Goal: Task Accomplishment & Management: Manage account settings

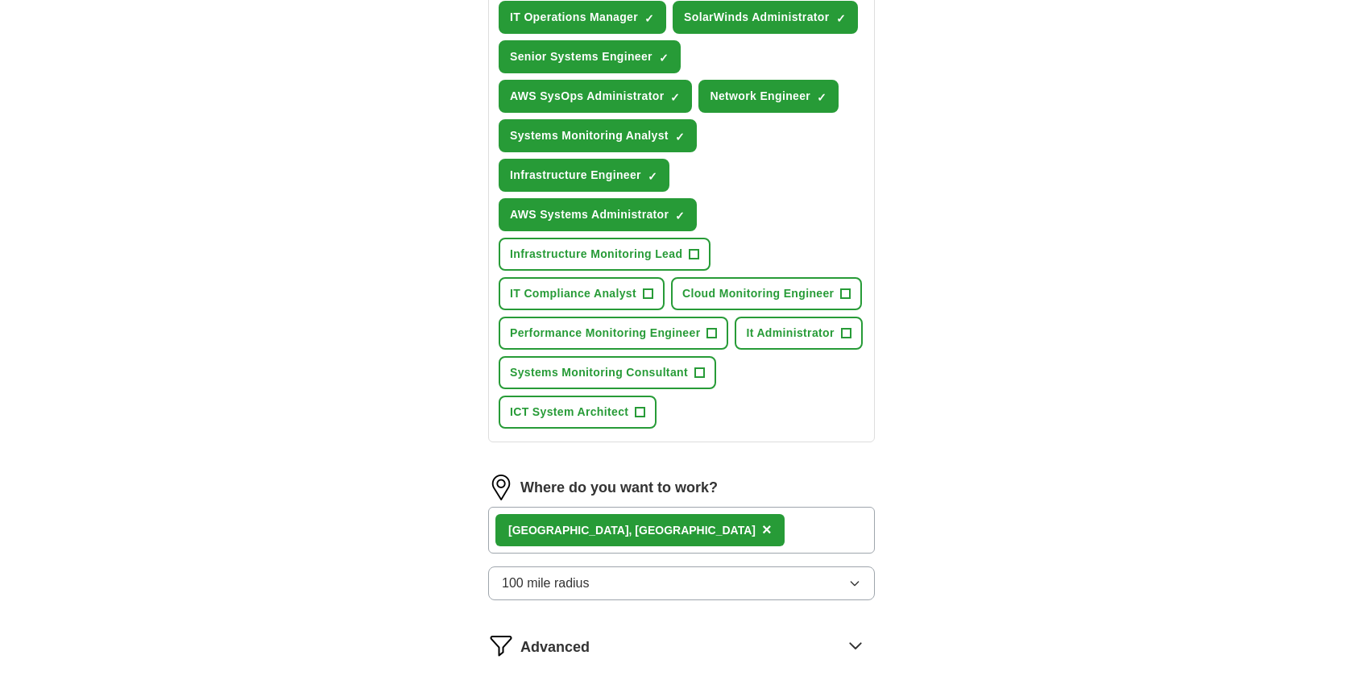
scroll to position [564, 0]
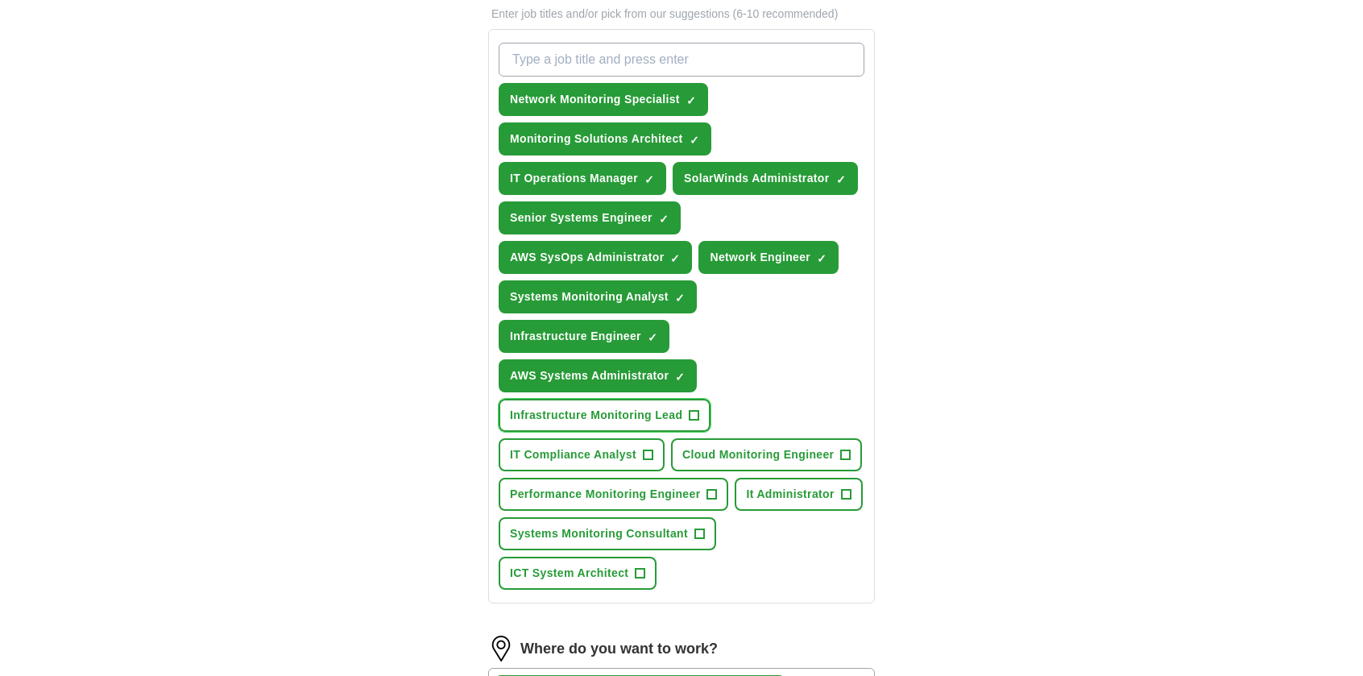
click at [693, 412] on span "+" at bounding box center [695, 415] width 10 height 13
click at [847, 450] on span "+" at bounding box center [846, 455] width 10 height 13
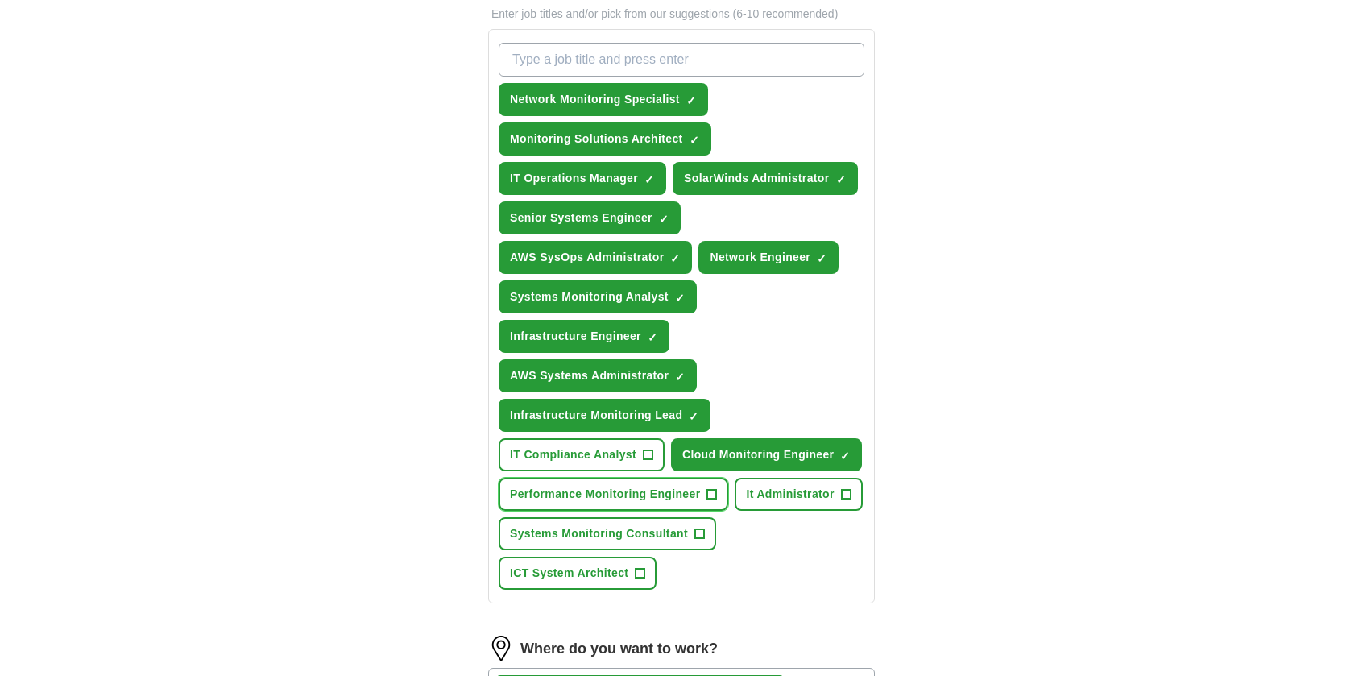
click at [719, 491] on button "Performance Monitoring Engineer +" at bounding box center [614, 494] width 230 height 33
click at [292, 365] on div "ApplyIQ Let ApplyIQ do the hard work of searching and applying for jobs. Just t…" at bounding box center [681, 226] width 1031 height 1482
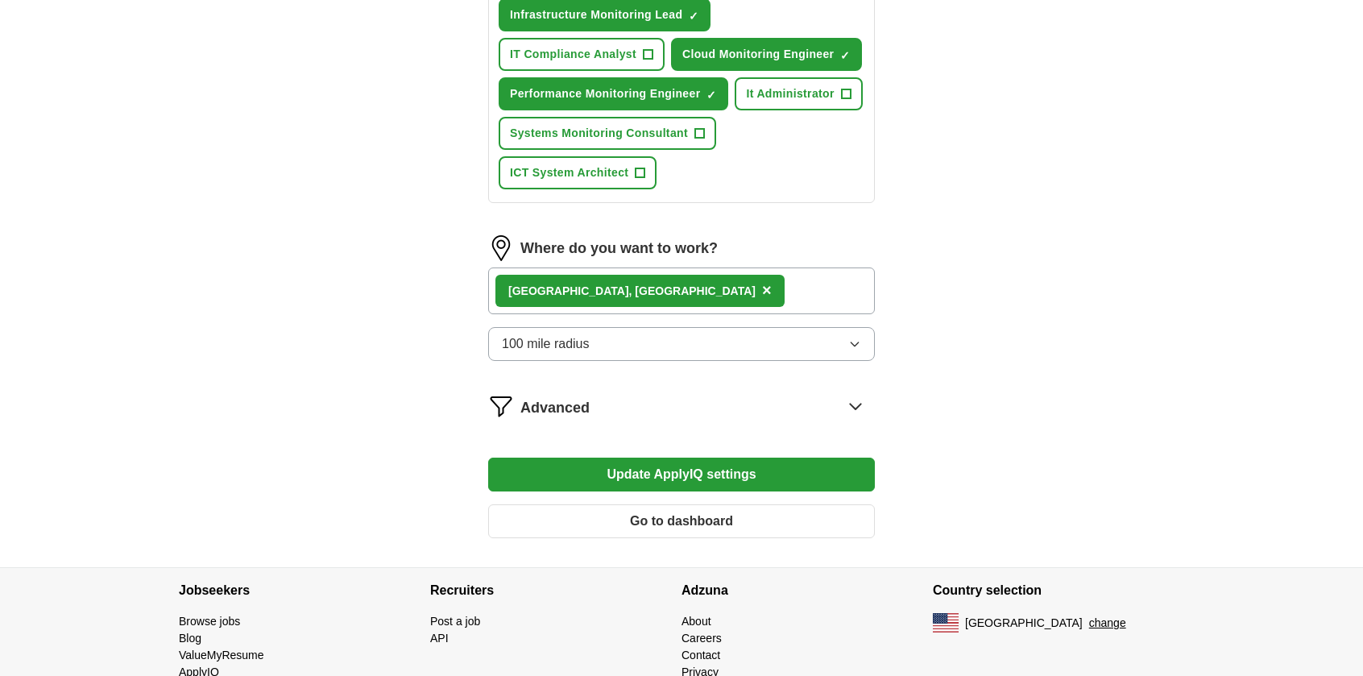
scroll to position [967, 0]
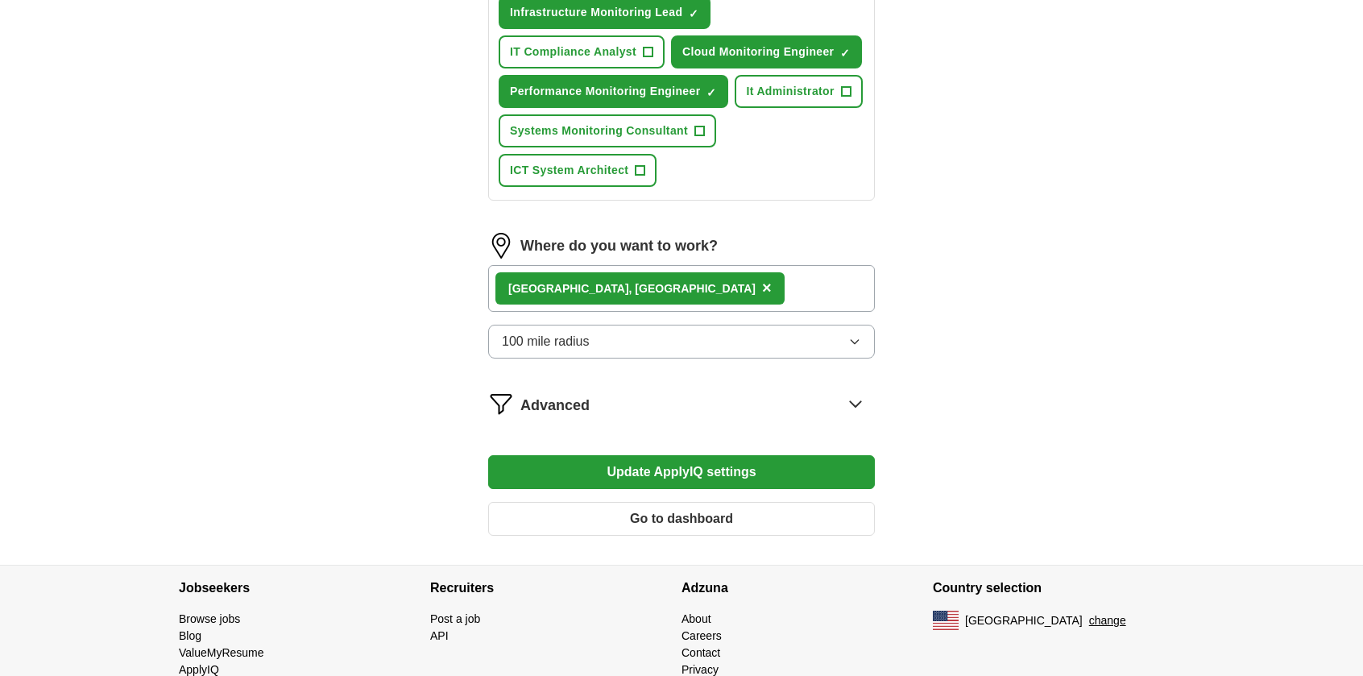
click at [702, 287] on div "[GEOGRAPHIC_DATA], [GEOGRAPHIC_DATA] ×" at bounding box center [681, 288] width 387 height 47
click at [541, 402] on span "Advanced" at bounding box center [554, 406] width 69 height 22
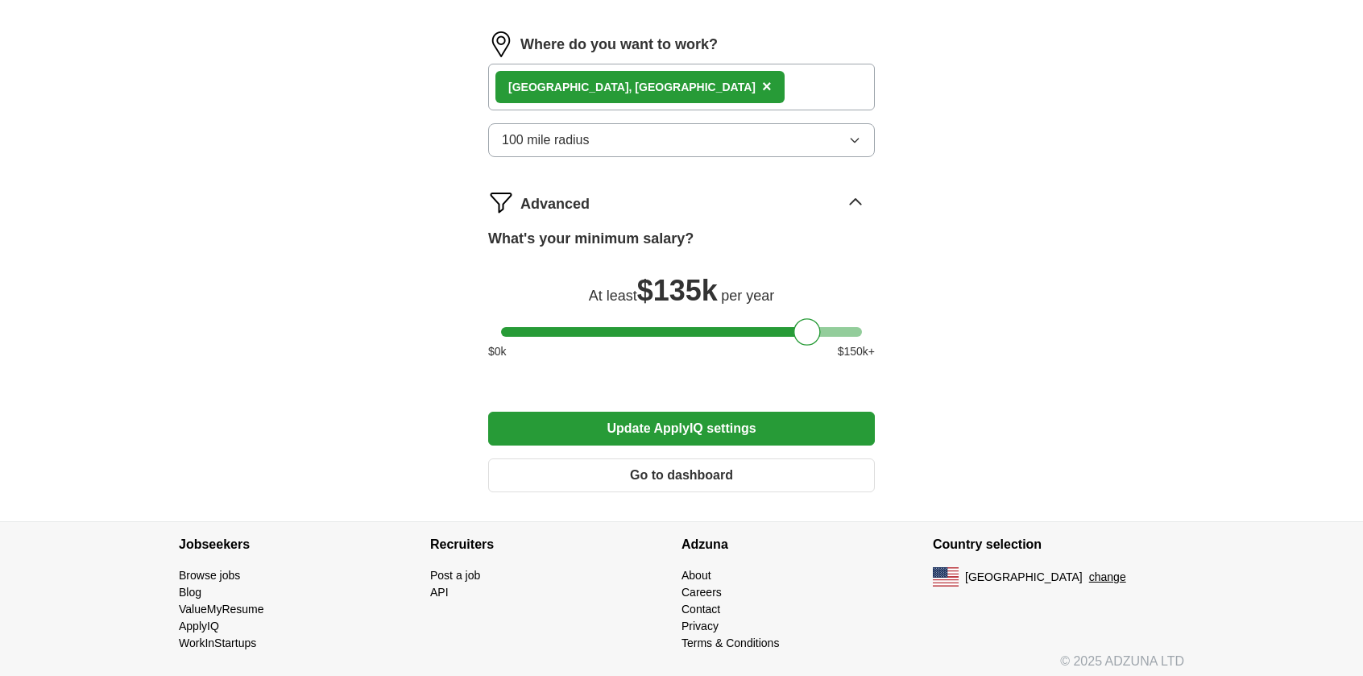
scroll to position [1170, 0]
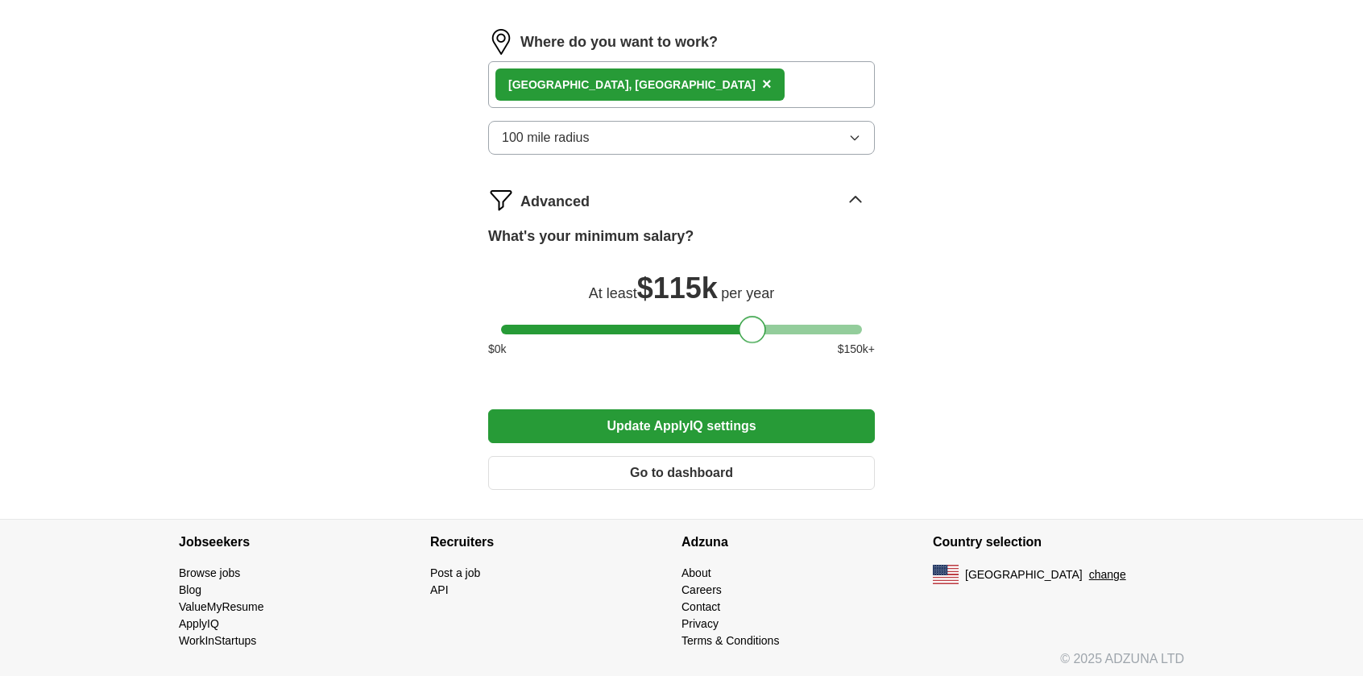
drag, startPoint x: 808, startPoint y: 326, endPoint x: 752, endPoint y: 325, distance: 55.6
click at [752, 325] on div at bounding box center [752, 329] width 27 height 27
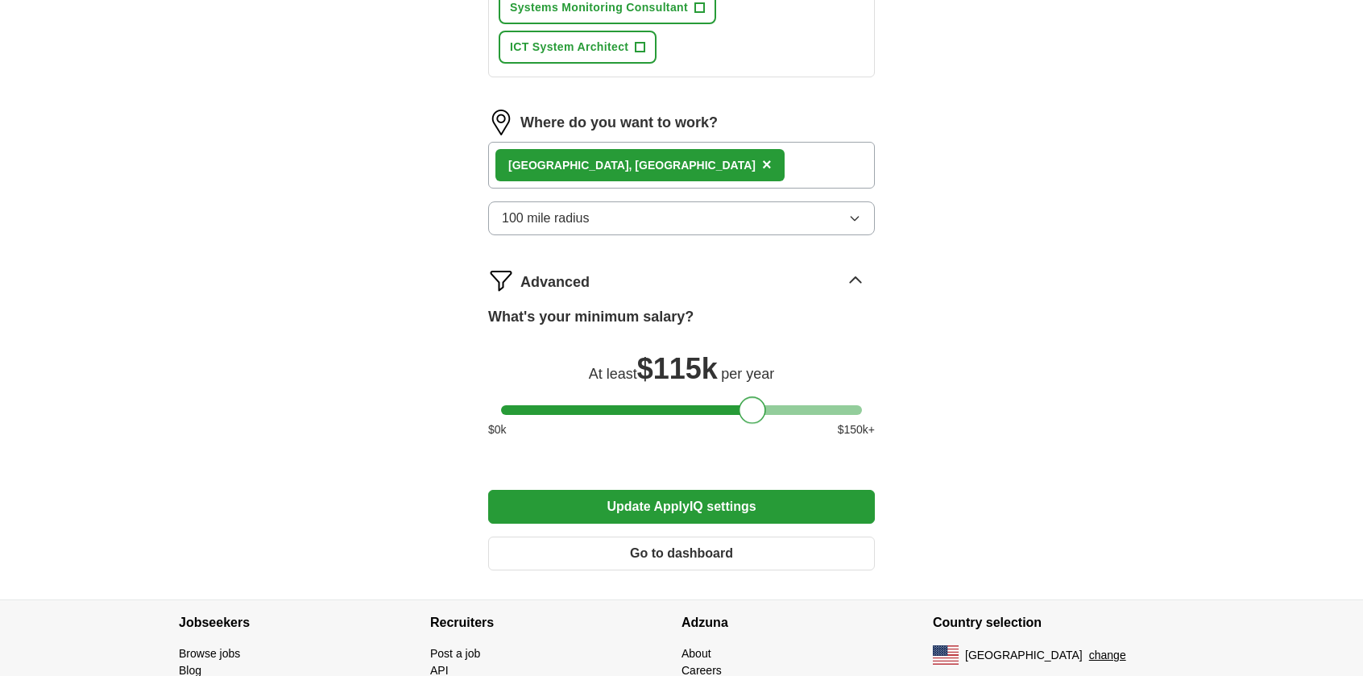
scroll to position [1009, 0]
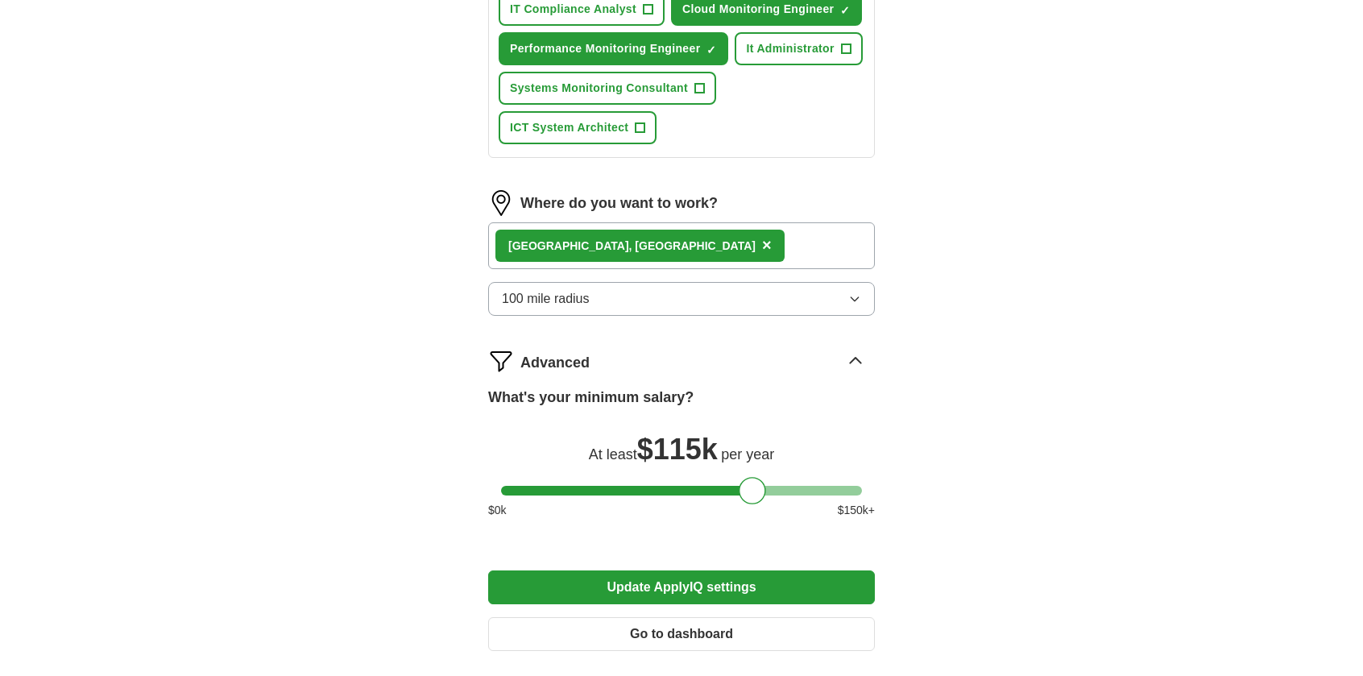
click at [690, 292] on button "100 mile radius" at bounding box center [681, 299] width 387 height 34
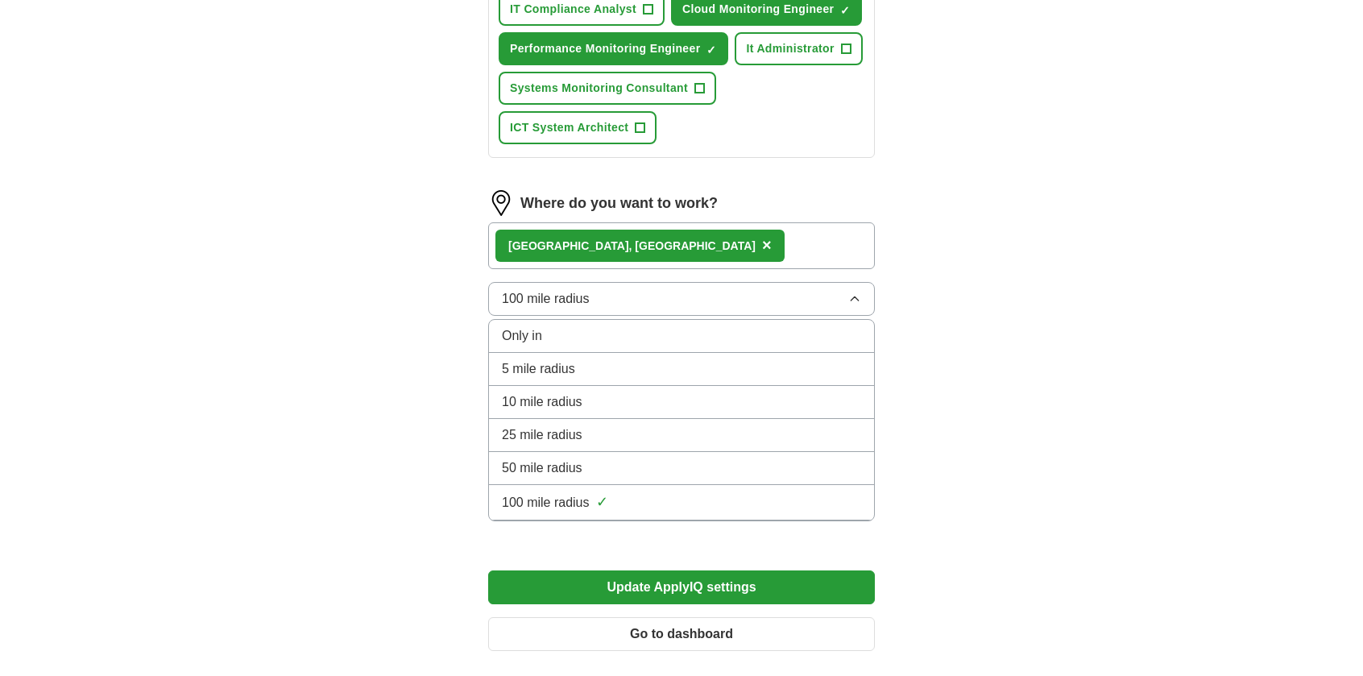
click at [690, 292] on button "100 mile radius" at bounding box center [681, 299] width 387 height 34
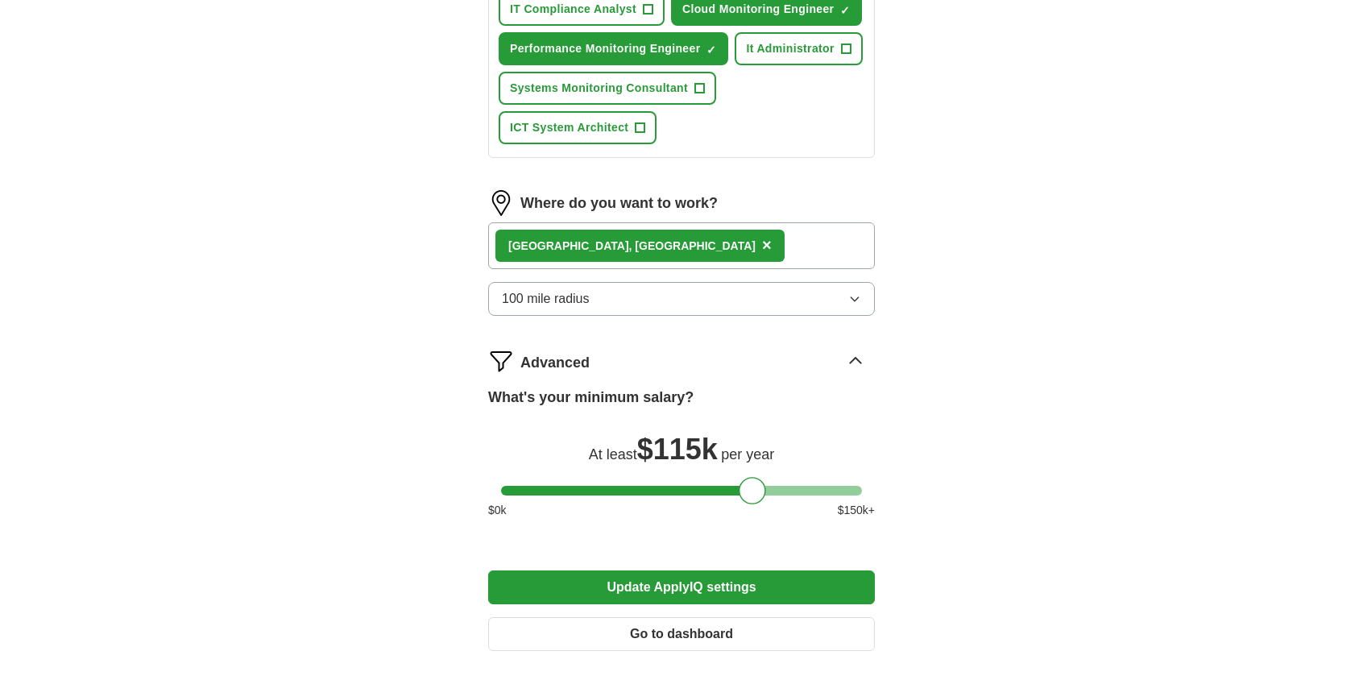
click at [748, 247] on div "[GEOGRAPHIC_DATA], [GEOGRAPHIC_DATA] ×" at bounding box center [681, 245] width 387 height 47
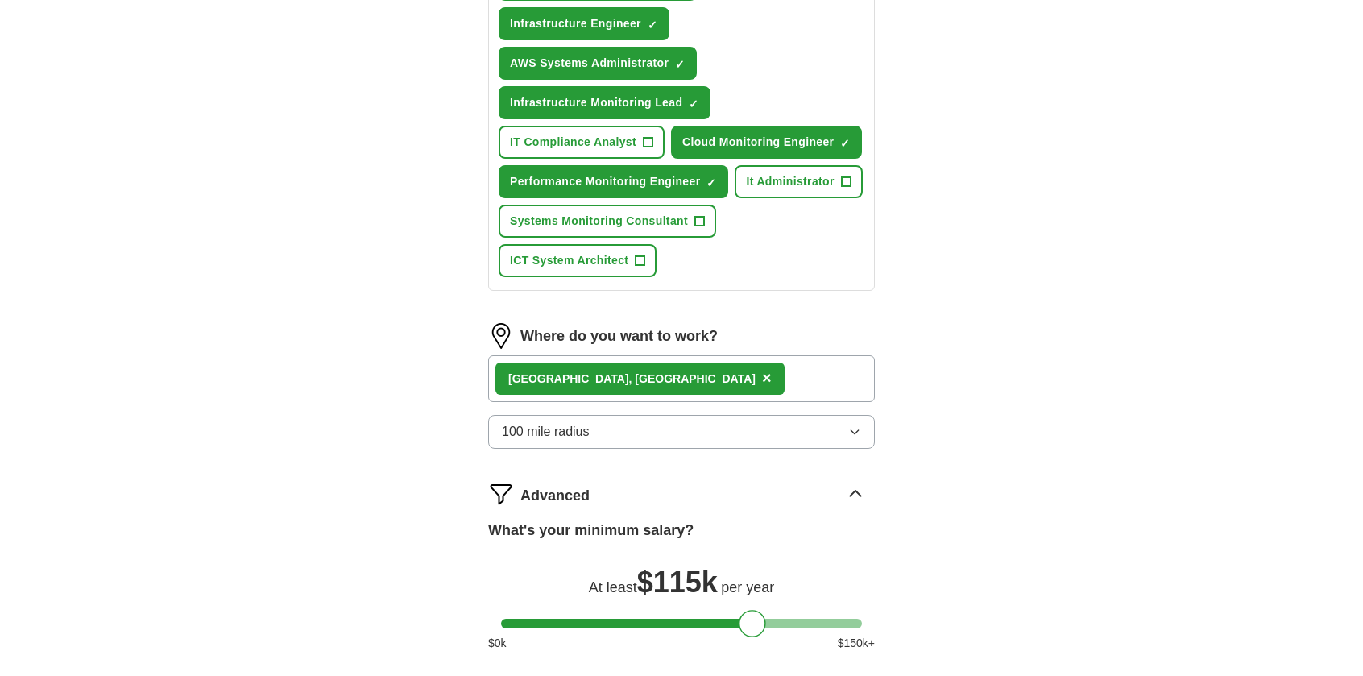
scroll to position [1170, 0]
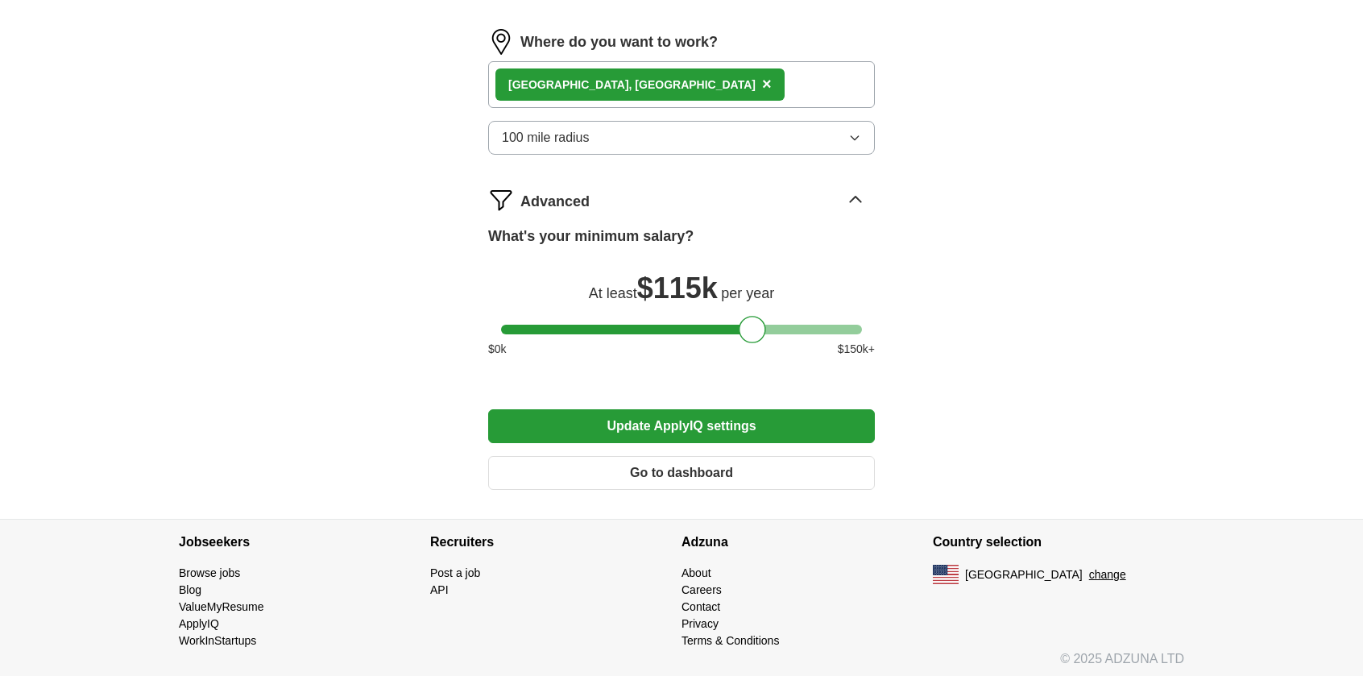
click at [662, 431] on button "Update ApplyIQ settings" at bounding box center [681, 426] width 387 height 34
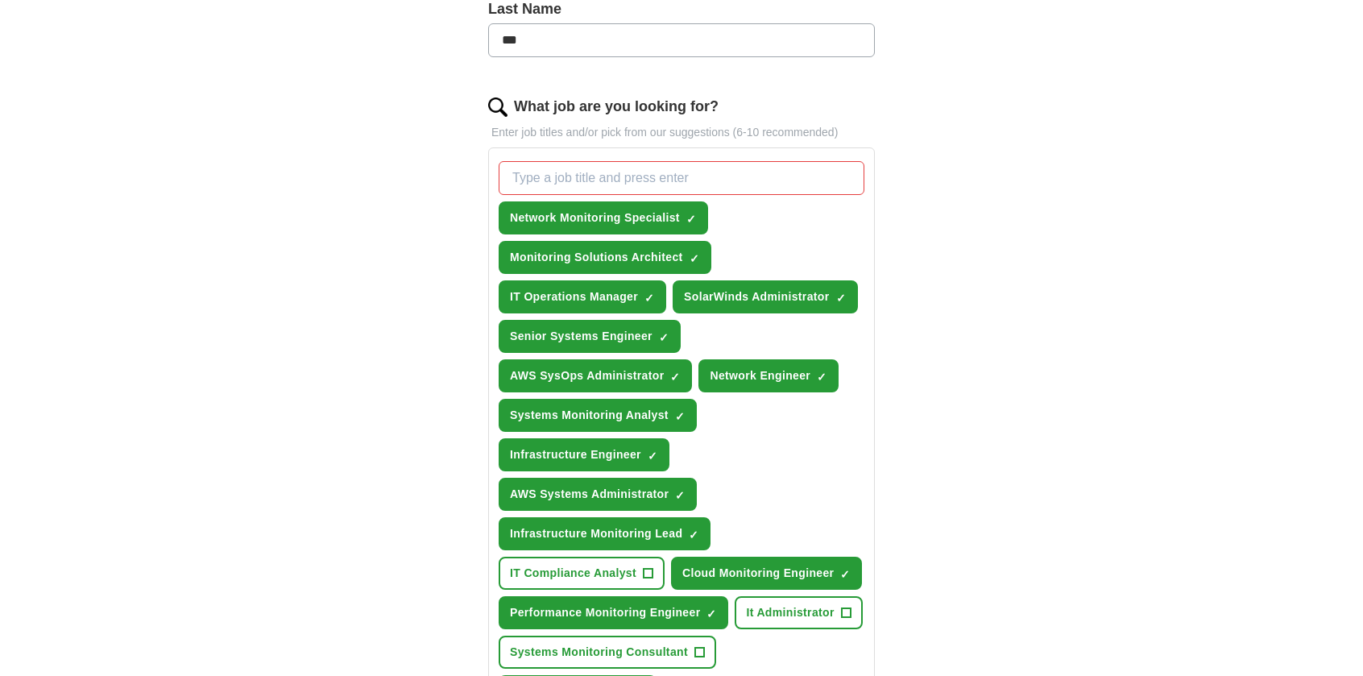
scroll to position [526, 0]
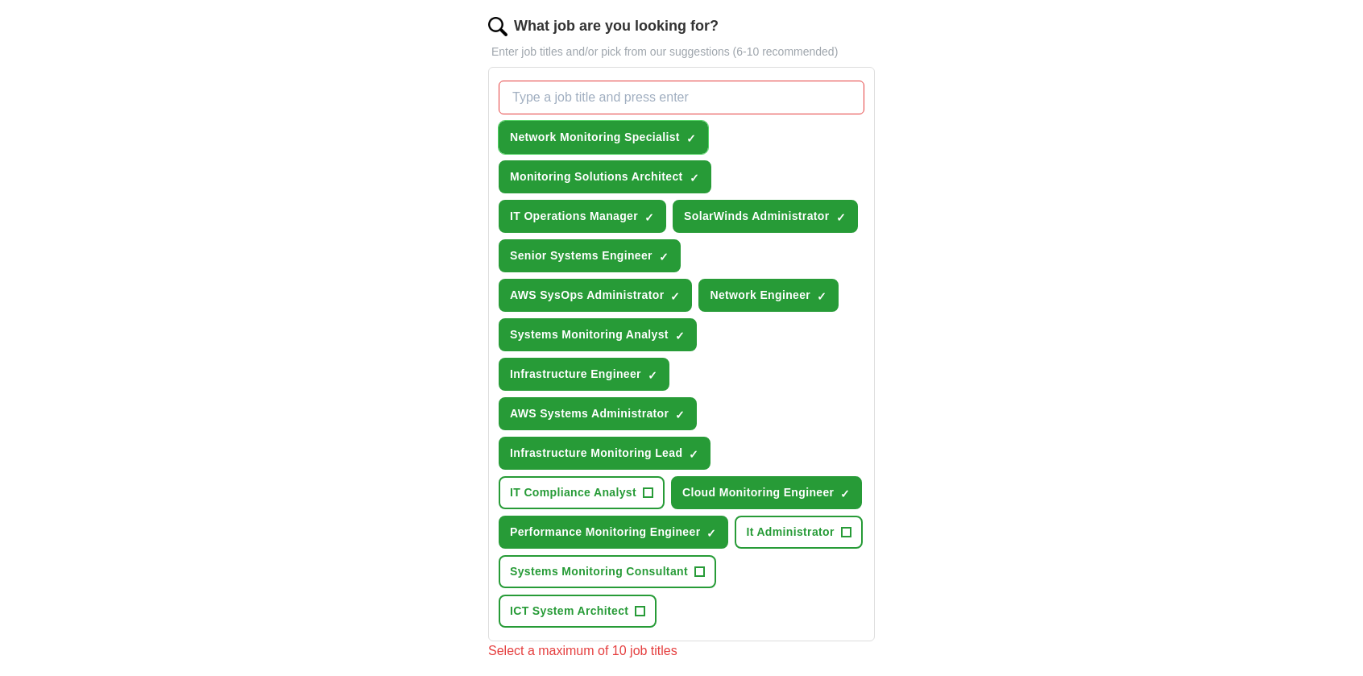
click at [683, 128] on button "Network Monitoring Specialist ✓ ×" at bounding box center [603, 137] width 209 height 33
click at [0, 0] on span "×" at bounding box center [0, 0] width 0 height 0
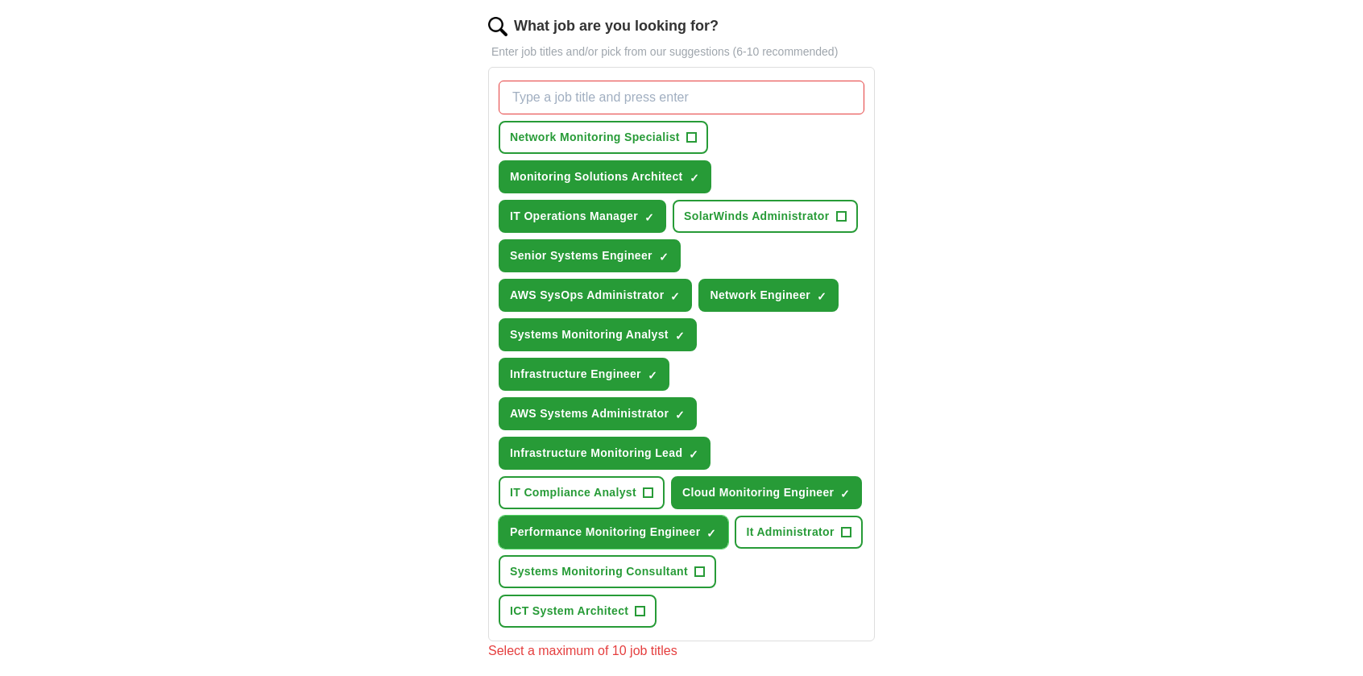
click at [0, 0] on span "×" at bounding box center [0, 0] width 0 height 0
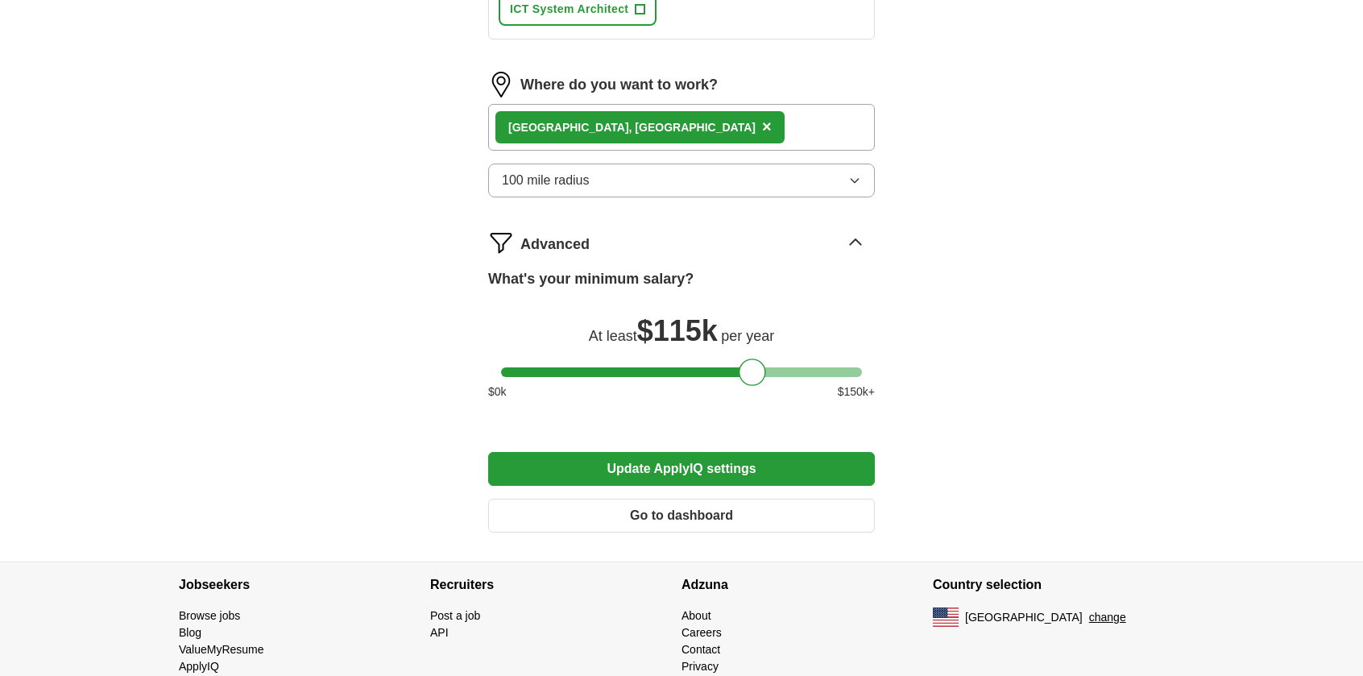
scroll to position [1170, 0]
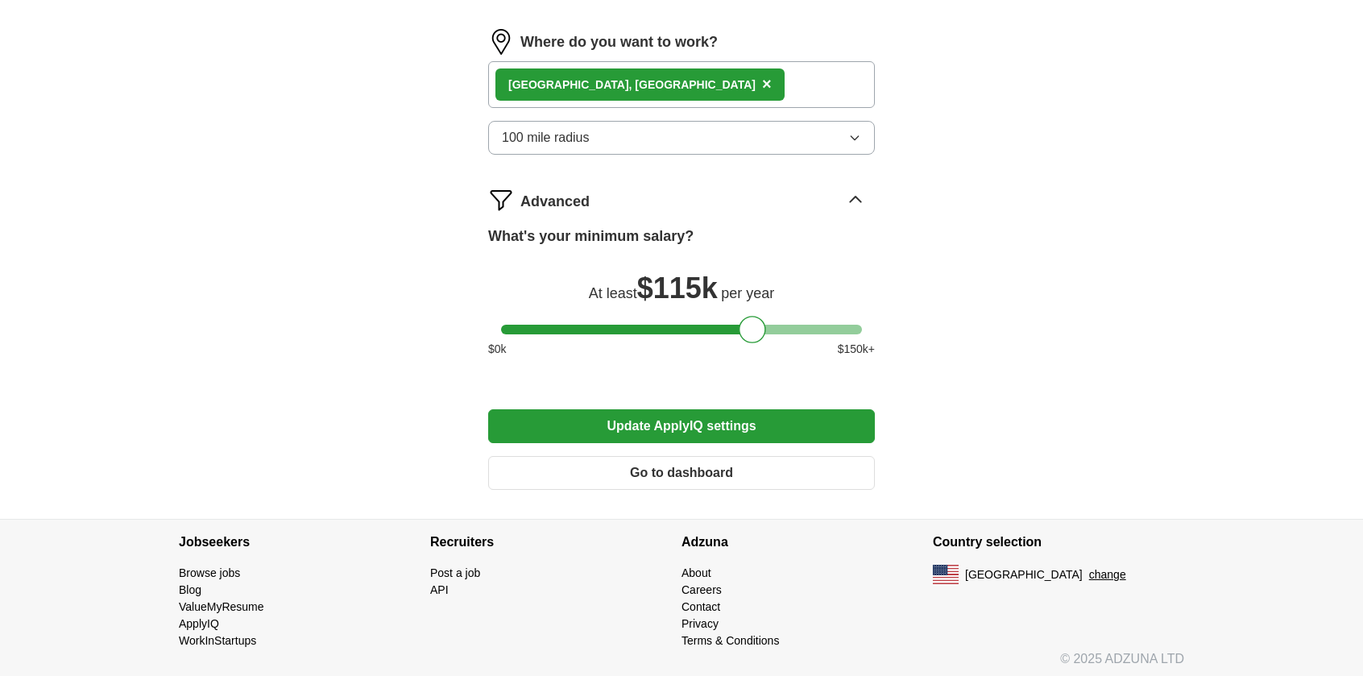
click at [668, 417] on button "Update ApplyIQ settings" at bounding box center [681, 426] width 387 height 34
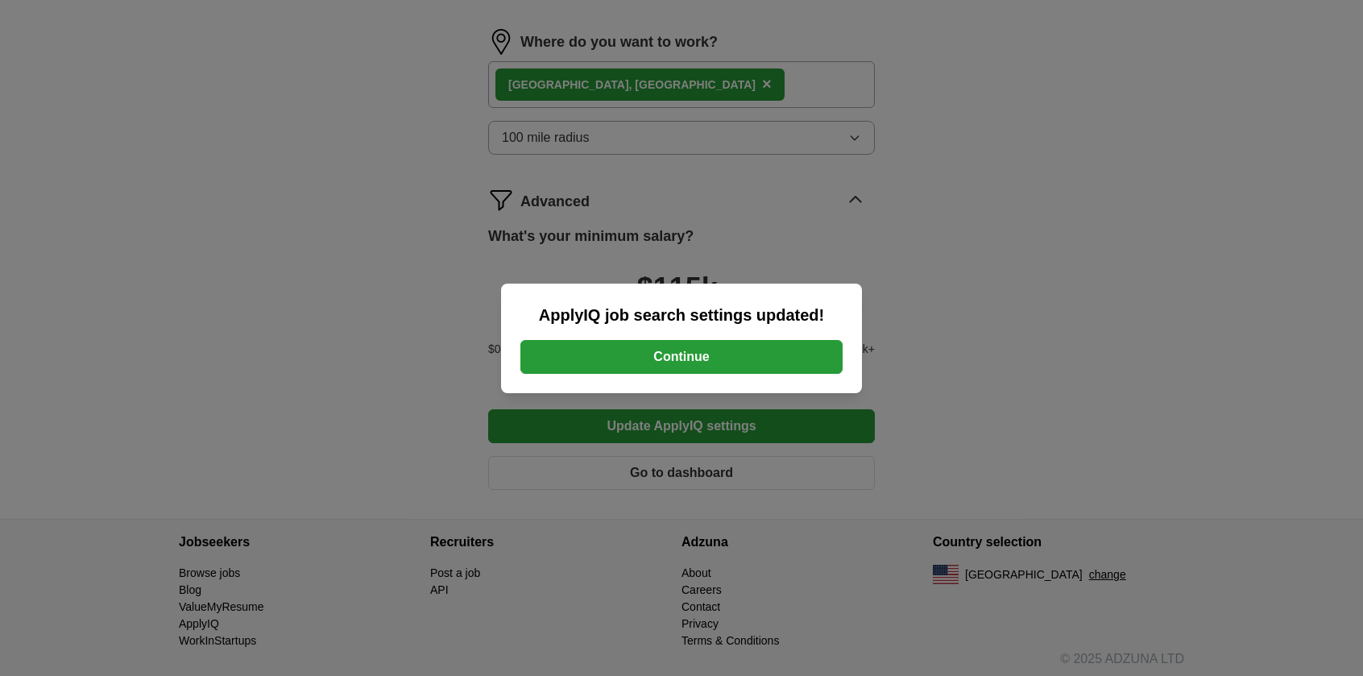
click at [676, 351] on button "Continue" at bounding box center [681, 357] width 322 height 34
